Goal: Task Accomplishment & Management: Manage account settings

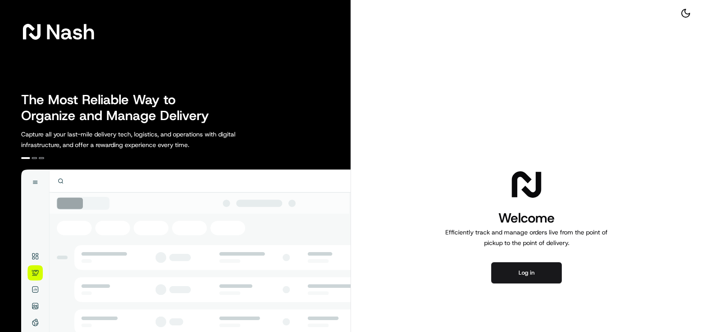
click at [540, 259] on div "Welcome Efficiently track and manage orders live from the point of pickup to th…" at bounding box center [526, 224] width 351 height 449
click at [536, 273] on button "Log in" at bounding box center [526, 272] width 71 height 21
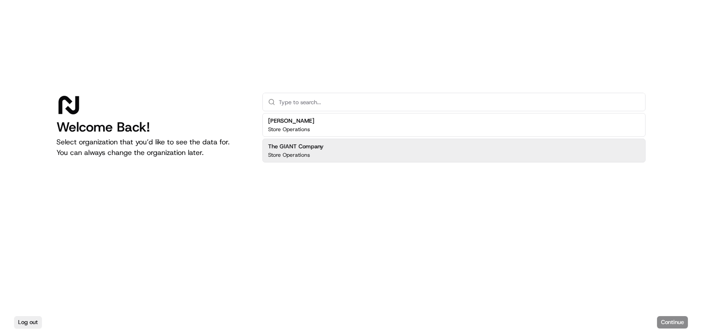
click at [287, 151] on div "The GIANT Company Store Operations" at bounding box center [296, 150] width 56 height 16
click at [664, 316] on div "Log out Continue" at bounding box center [351, 321] width 702 height 19
click at [665, 317] on button "Continue" at bounding box center [672, 322] width 31 height 12
